Goal: Find specific page/section: Find specific page/section

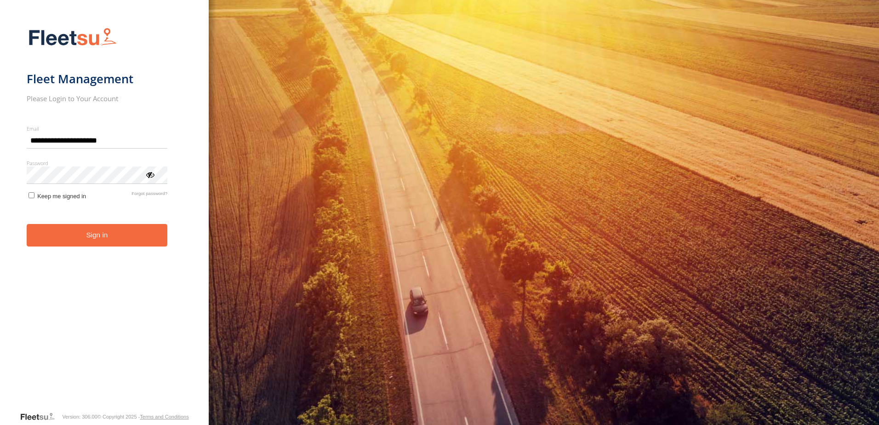
click at [123, 250] on form "**********" at bounding box center [105, 216] width 156 height 389
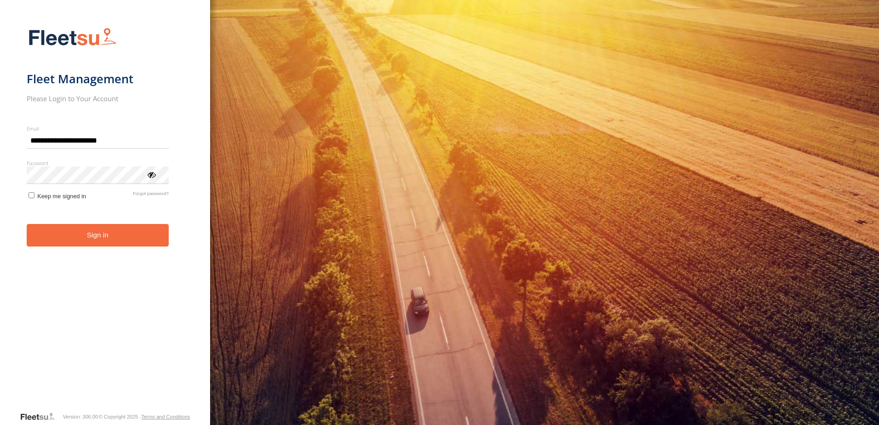
click at [122, 243] on button "Sign in" at bounding box center [98, 235] width 142 height 23
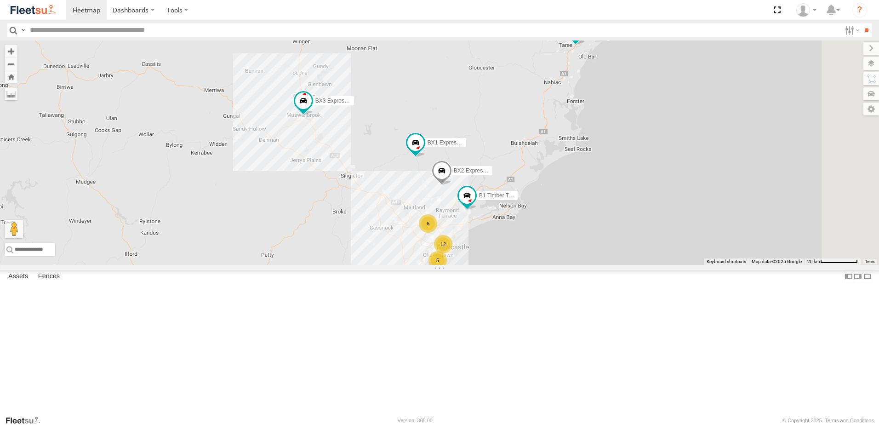
click at [0, 0] on div "Lambton Trucks" at bounding box center [0, 0] width 0 height 0
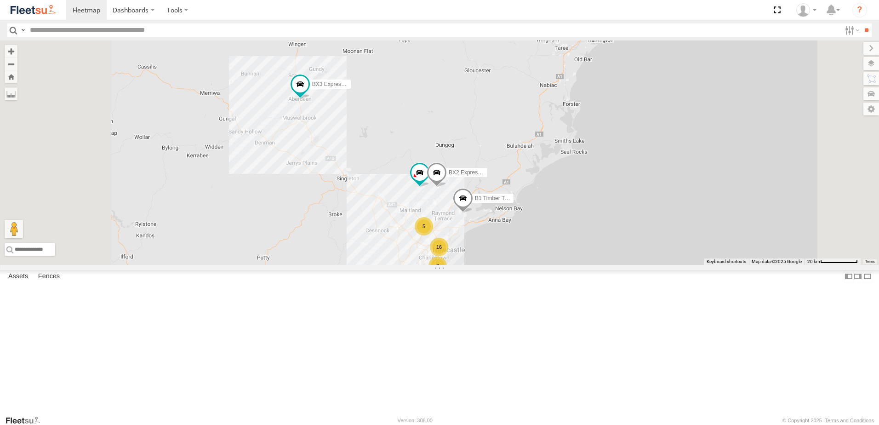
click at [0, 0] on div "L3 Plasterboard Truck Lambton Trucks" at bounding box center [0, 0] width 0 height 0
